Goal: Navigation & Orientation: Go to known website

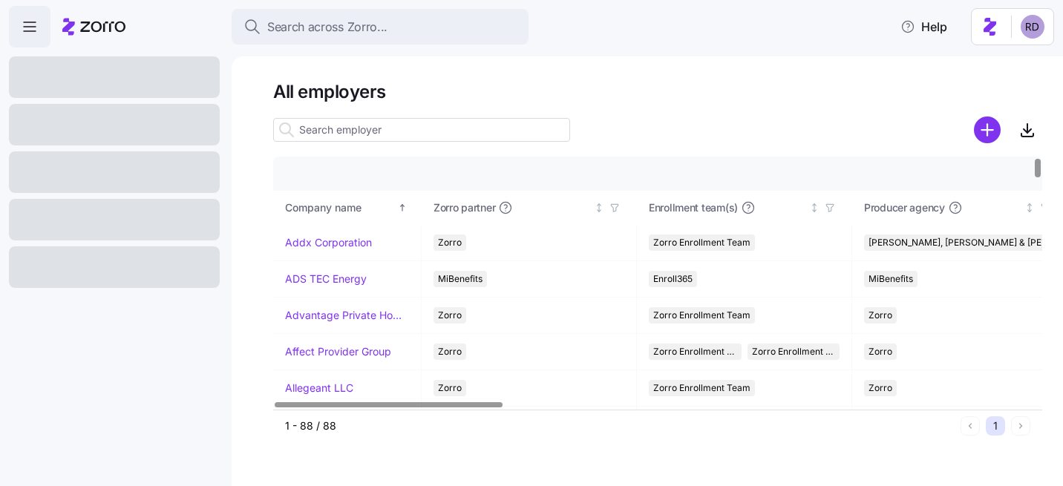
click at [1041, 31] on html "Search across Zorro... Help All employers Company details Benefit status Compan…" at bounding box center [531, 238] width 1063 height 477
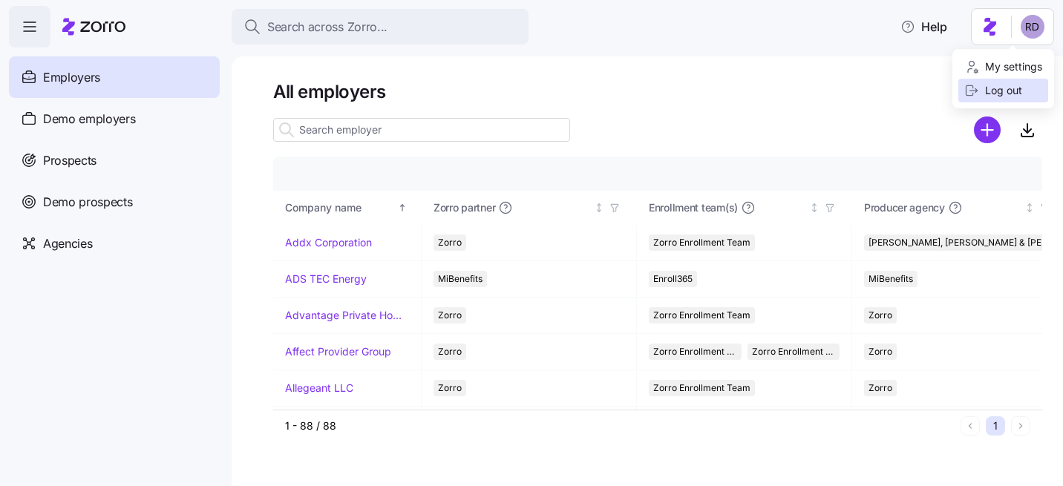
click at [986, 95] on div "Log out" at bounding box center [993, 90] width 58 height 16
